Goal: Find specific fact: Find specific fact

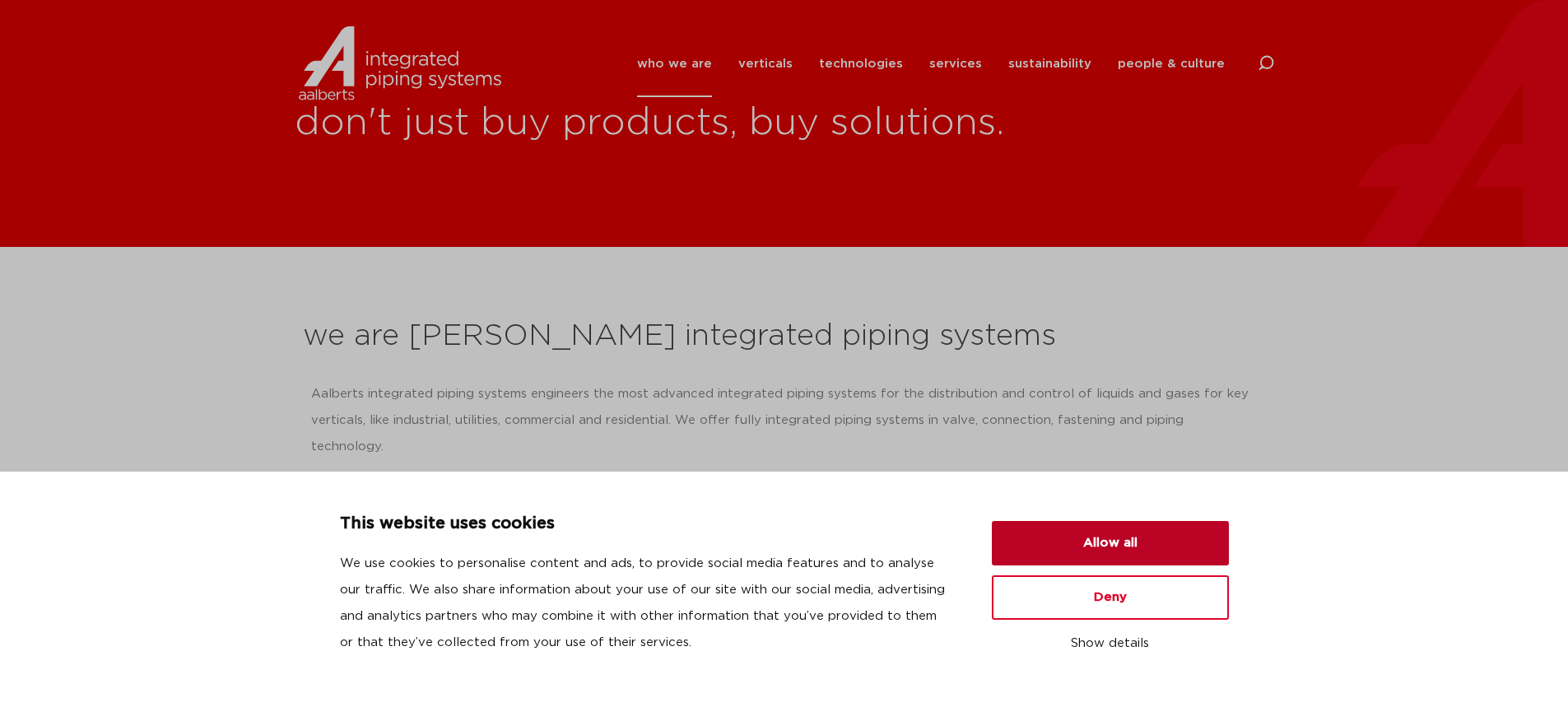
click at [1110, 547] on button "Allow all" at bounding box center [1111, 542] width 237 height 44
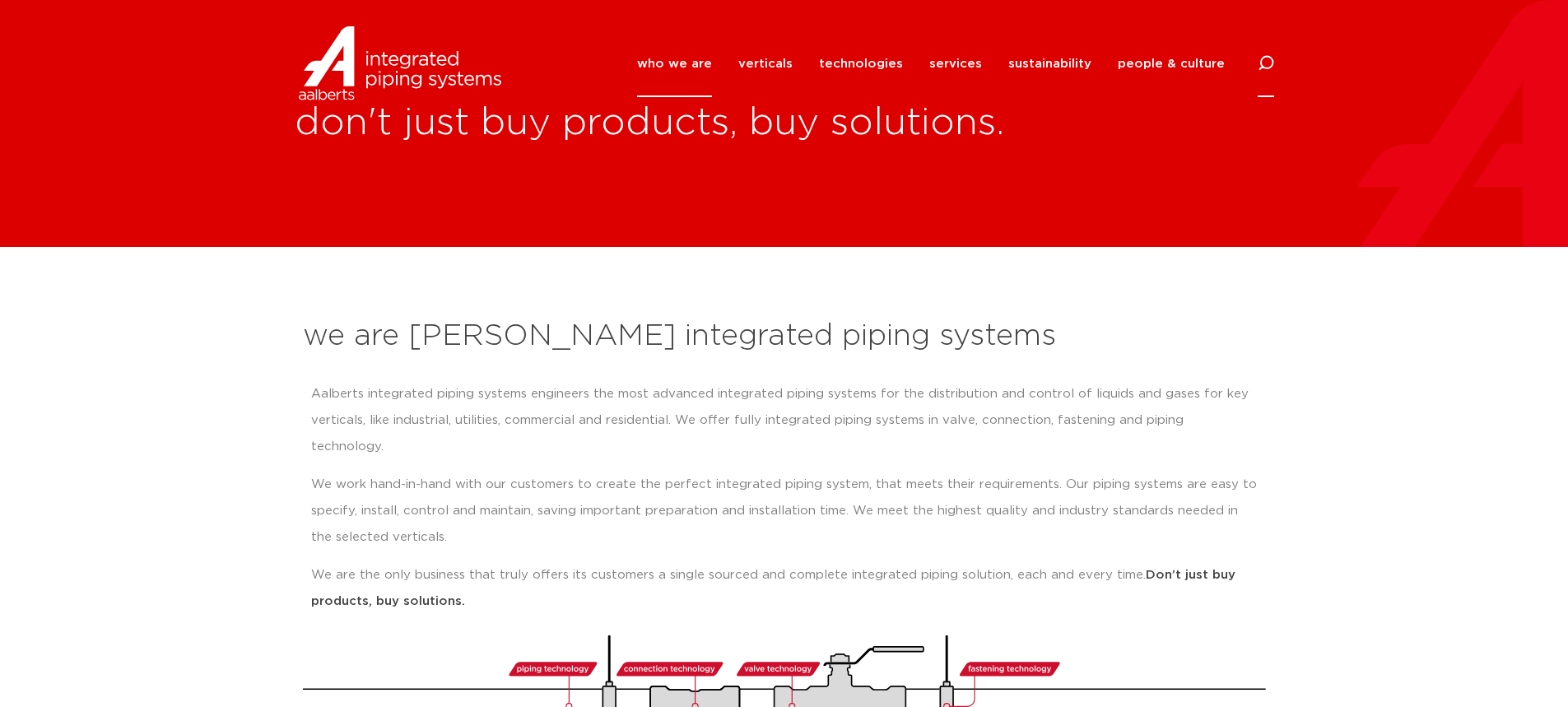
click at [1271, 62] on icon at bounding box center [1265, 63] width 16 height 16
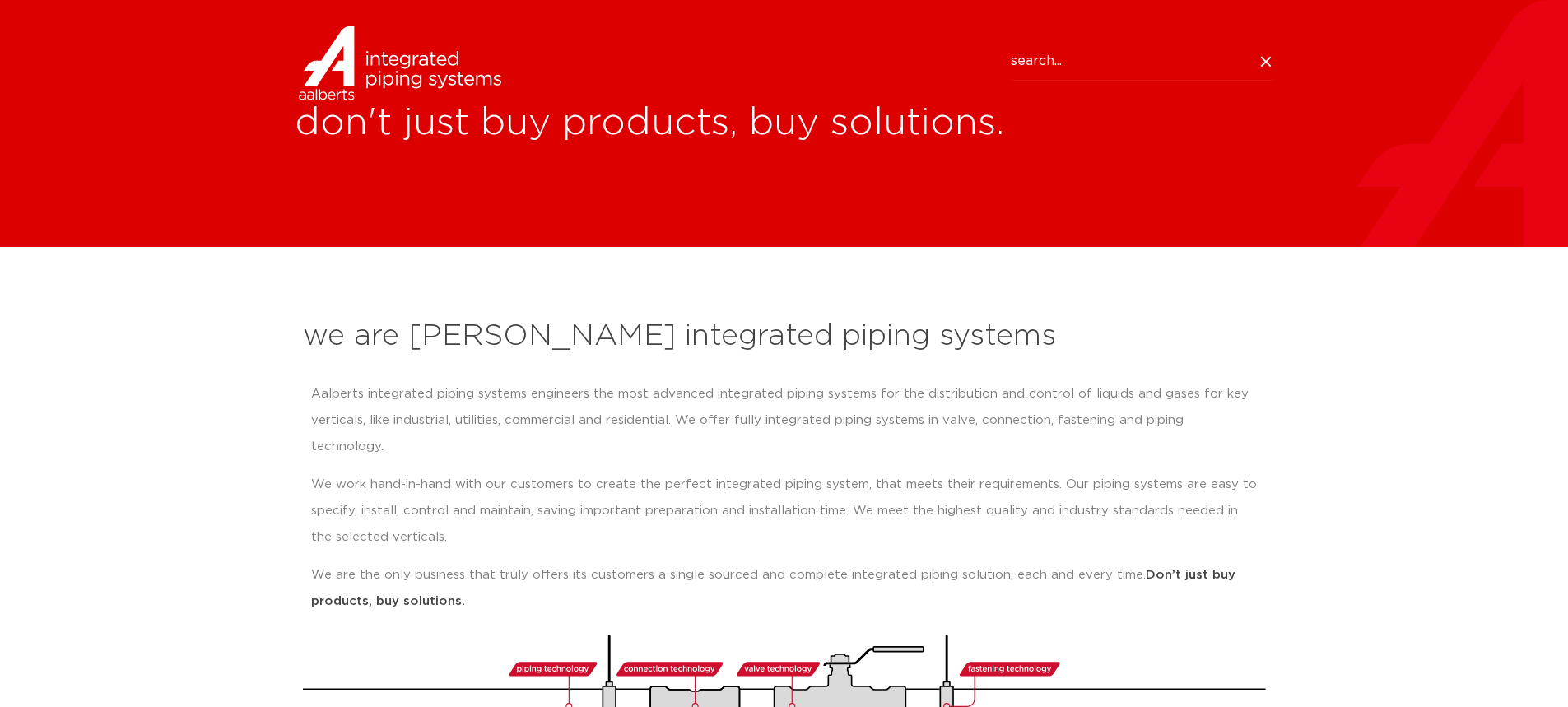
click at [1081, 63] on input "Search" at bounding box center [1143, 61] width 264 height 38
click at [1028, 68] on input "Search" at bounding box center [1143, 61] width 264 height 38
paste input "76-103-27A"
type input "76-103-27A"
click button "Search" at bounding box center [0, 0] width 0 height 0
